Goal: Task Accomplishment & Management: Manage account settings

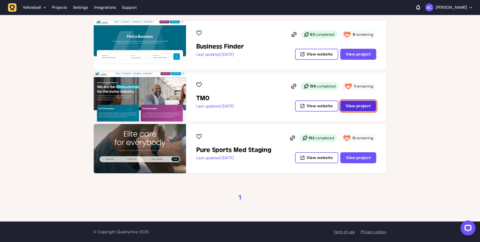
click at [352, 107] on span "View project" at bounding box center [358, 105] width 25 height 5
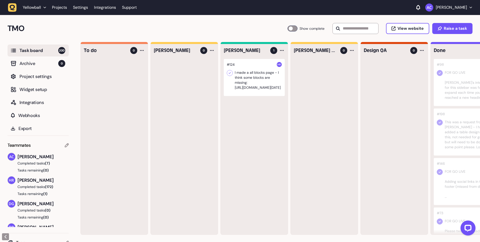
click at [268, 75] on div at bounding box center [254, 77] width 61 height 37
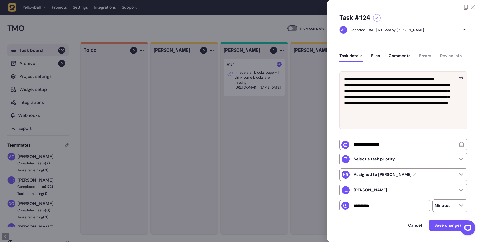
click at [474, 5] on div at bounding box center [403, 5] width 153 height 10
click at [471, 8] on icon at bounding box center [473, 8] width 4 height 4
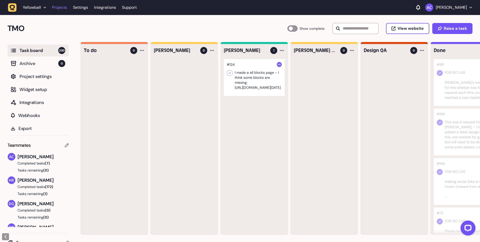
click at [64, 5] on link "Projects" at bounding box center [59, 7] width 15 height 9
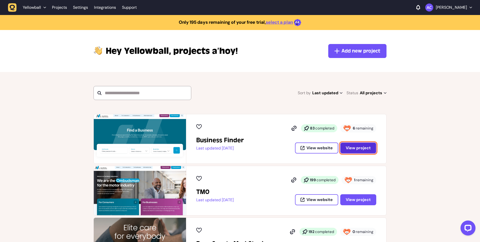
click at [358, 149] on span "View project" at bounding box center [358, 147] width 25 height 5
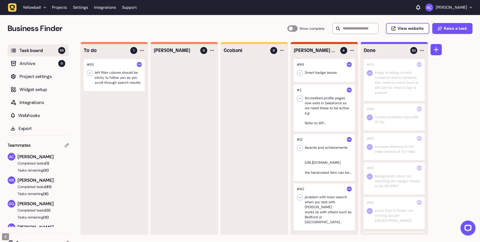
click at [327, 68] on div at bounding box center [324, 70] width 61 height 23
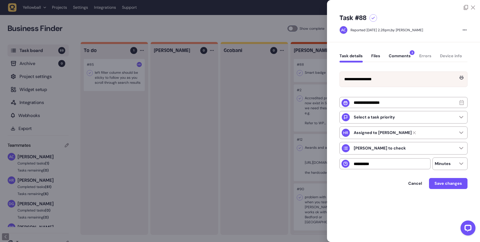
click at [400, 55] on button "Comments 3" at bounding box center [400, 58] width 22 height 9
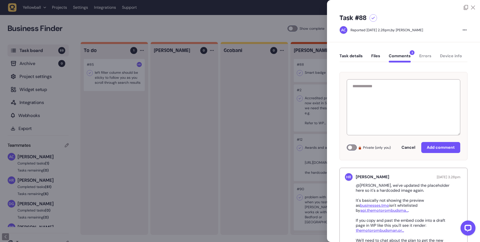
click at [299, 101] on div at bounding box center [240, 121] width 480 height 242
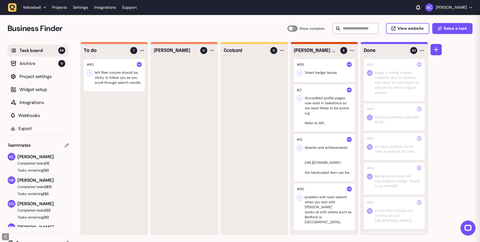
click at [318, 101] on div at bounding box center [324, 108] width 61 height 47
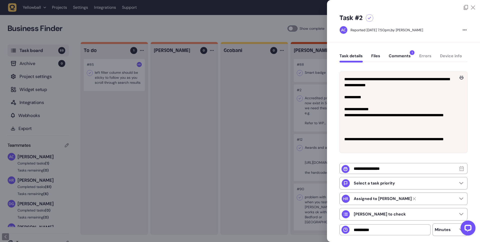
click at [401, 58] on button "Comments 1" at bounding box center [400, 58] width 22 height 9
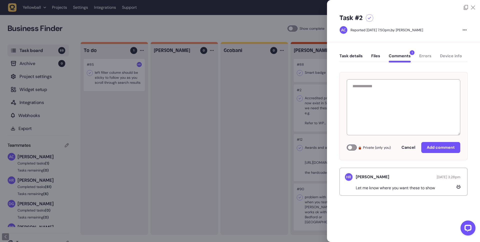
click at [298, 117] on div at bounding box center [240, 121] width 480 height 242
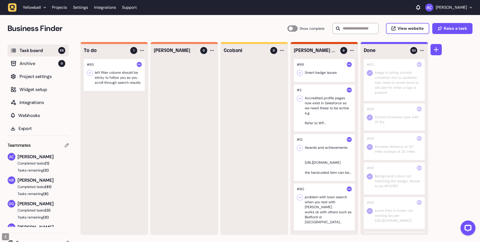
click at [324, 110] on div at bounding box center [324, 108] width 61 height 47
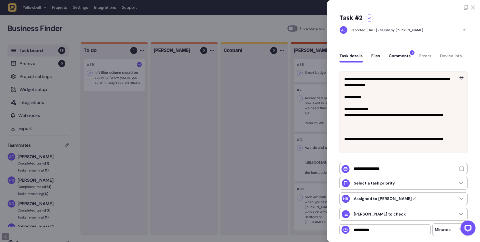
click at [320, 111] on div at bounding box center [240, 121] width 480 height 242
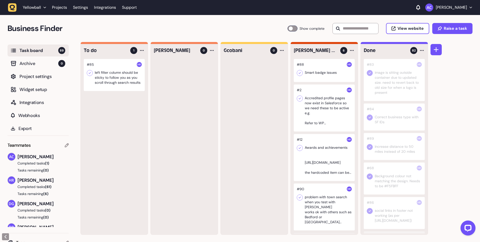
click at [348, 91] on img at bounding box center [349, 90] width 5 height 5
click at [349, 90] on img at bounding box center [349, 90] width 5 height 5
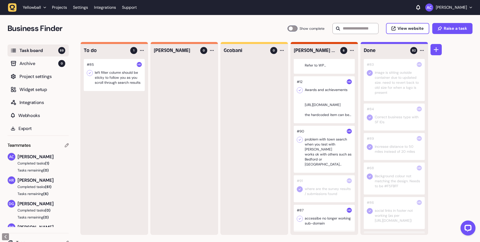
scroll to position [58, 0]
click at [323, 193] on div at bounding box center [324, 188] width 61 height 27
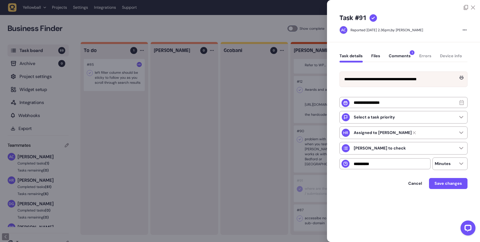
click at [311, 157] on div at bounding box center [240, 121] width 480 height 242
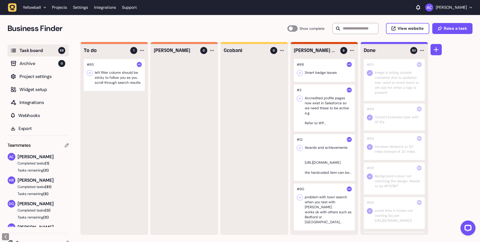
scroll to position [58, 0]
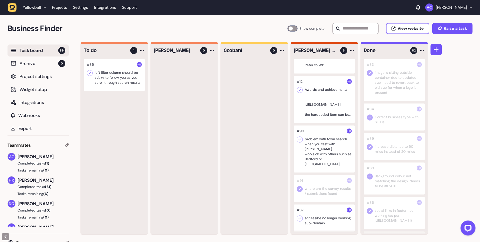
click at [323, 217] on div at bounding box center [324, 218] width 61 height 27
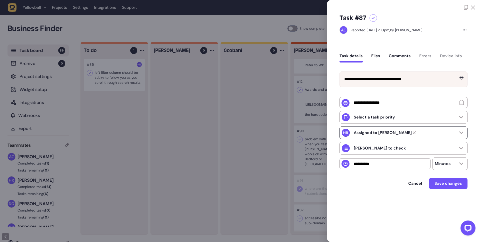
click at [413, 134] on icon at bounding box center [414, 132] width 3 height 3
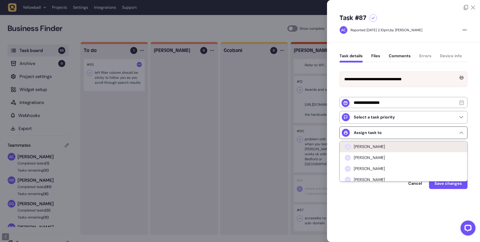
click at [396, 150] on li "[PERSON_NAME]" at bounding box center [404, 146] width 128 height 11
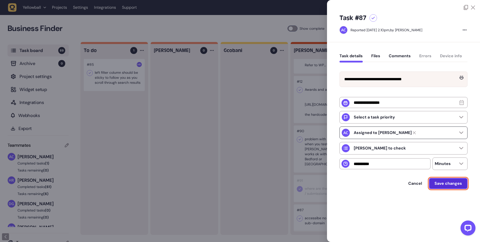
click at [443, 185] on span "Save changes" at bounding box center [449, 183] width 28 height 5
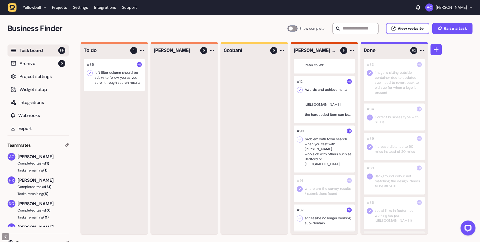
scroll to position [0, 0]
click at [333, 195] on div at bounding box center [324, 188] width 61 height 27
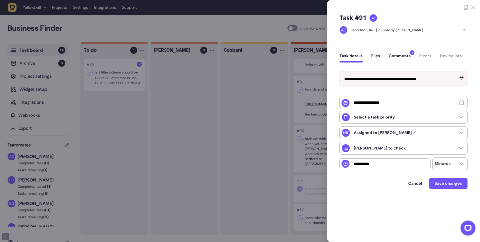
click at [317, 193] on div at bounding box center [240, 121] width 480 height 242
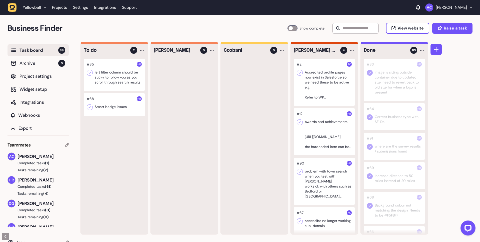
click at [318, 113] on div at bounding box center [324, 131] width 61 height 47
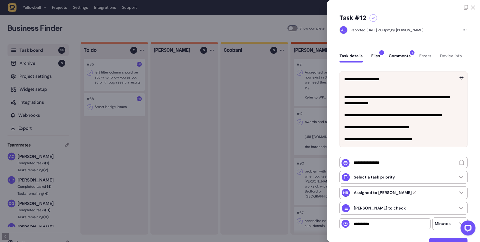
click at [404, 57] on button "Comments 9" at bounding box center [400, 58] width 22 height 9
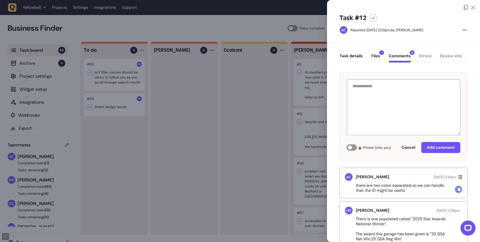
click at [473, 7] on icon at bounding box center [473, 8] width 4 height 4
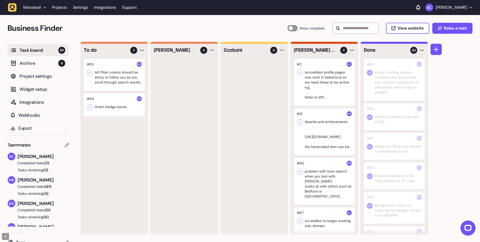
click at [315, 183] on div at bounding box center [324, 181] width 61 height 47
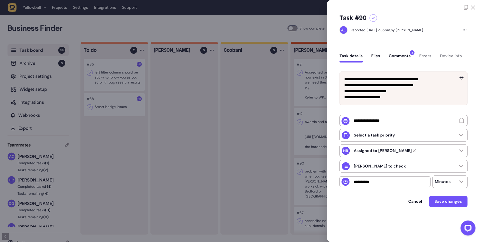
click at [408, 57] on button "Comments 2" at bounding box center [400, 58] width 22 height 9
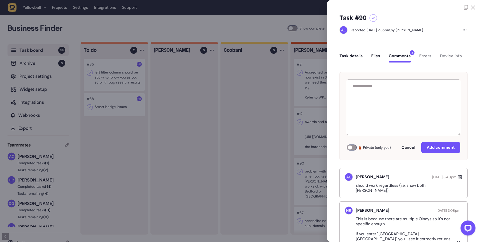
scroll to position [15, 0]
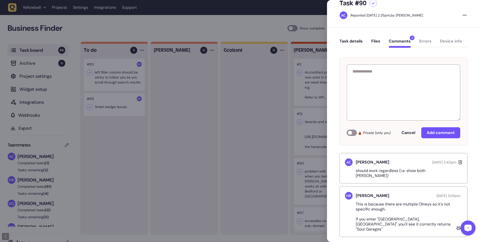
click at [251, 116] on div at bounding box center [240, 121] width 480 height 242
